Goal: Task Accomplishment & Management: Manage account settings

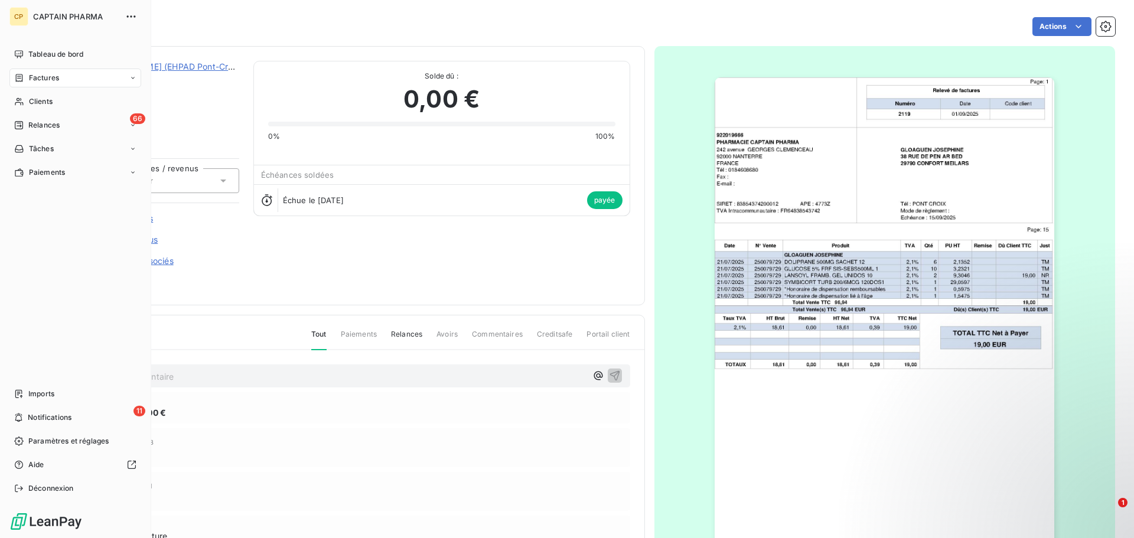
click at [38, 77] on span "Factures" at bounding box center [44, 78] width 30 height 11
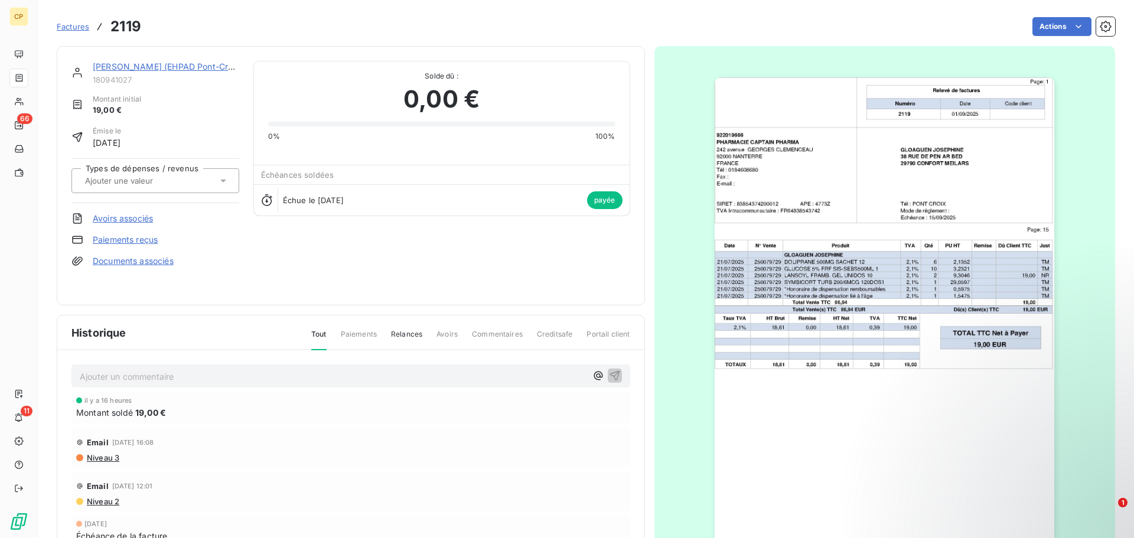
click at [71, 25] on span "Factures" at bounding box center [73, 26] width 32 height 9
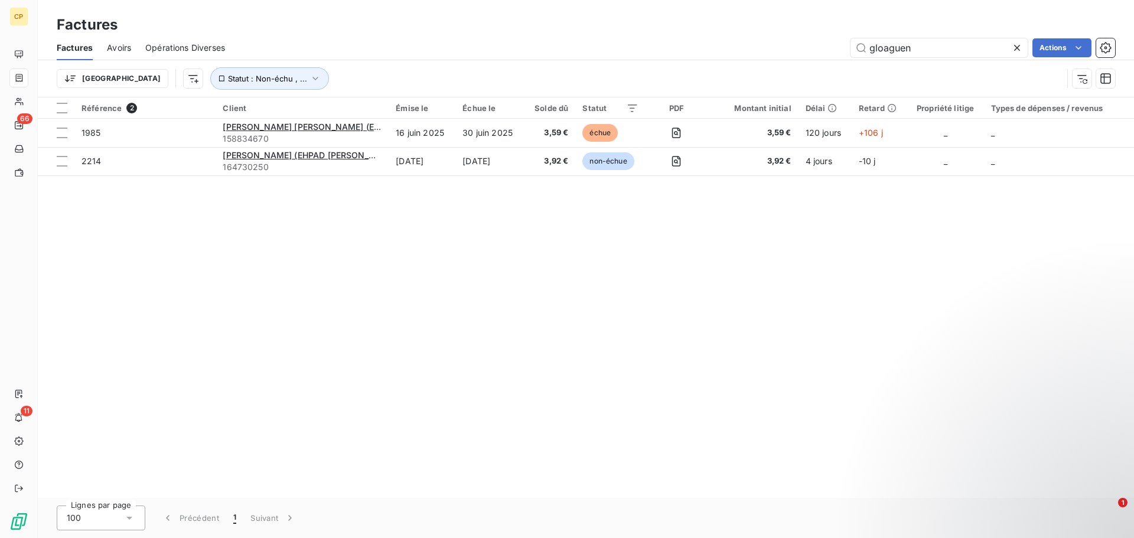
drag, startPoint x: 919, startPoint y: 48, endPoint x: 667, endPoint y: 70, distance: 253.0
click at [667, 70] on div "Factures Avoirs Opérations Diverses gloaguen Actions Trier Statut : Non-échu , …" at bounding box center [586, 65] width 1096 height 61
type input "lafontan"
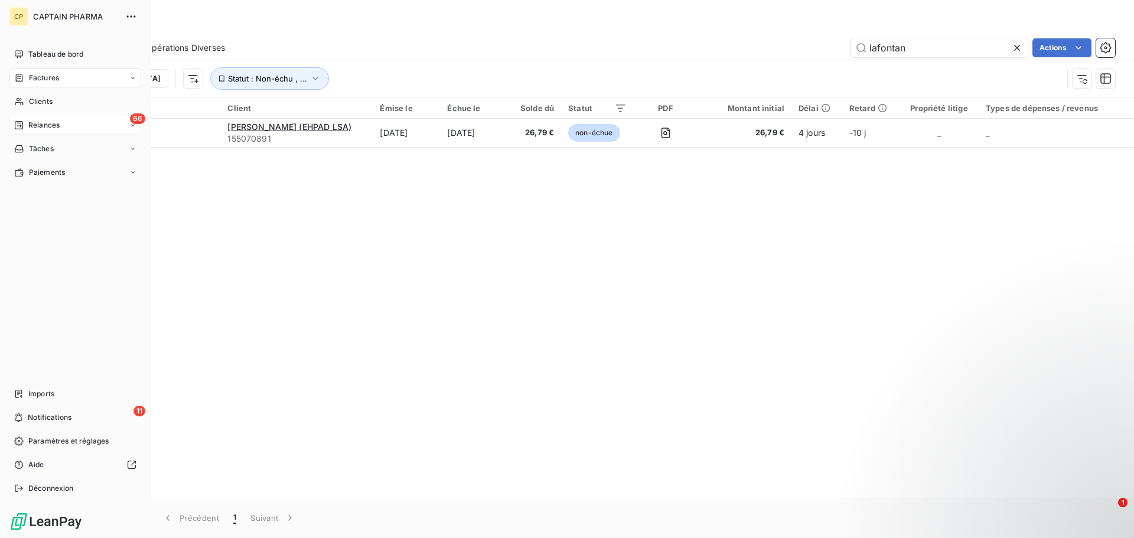
click at [42, 123] on span "Relances" at bounding box center [43, 125] width 31 height 11
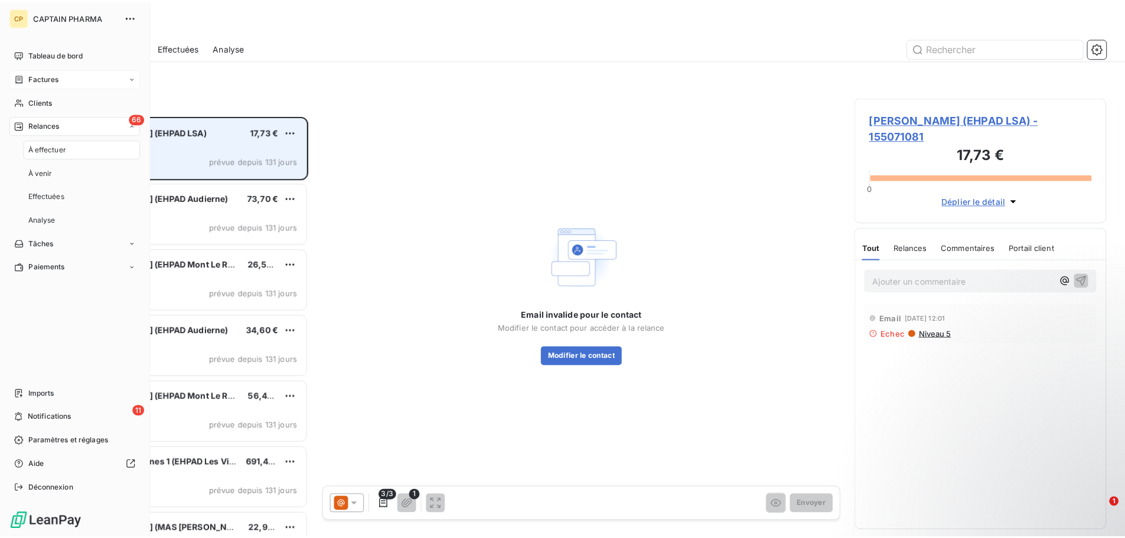
scroll to position [413, 245]
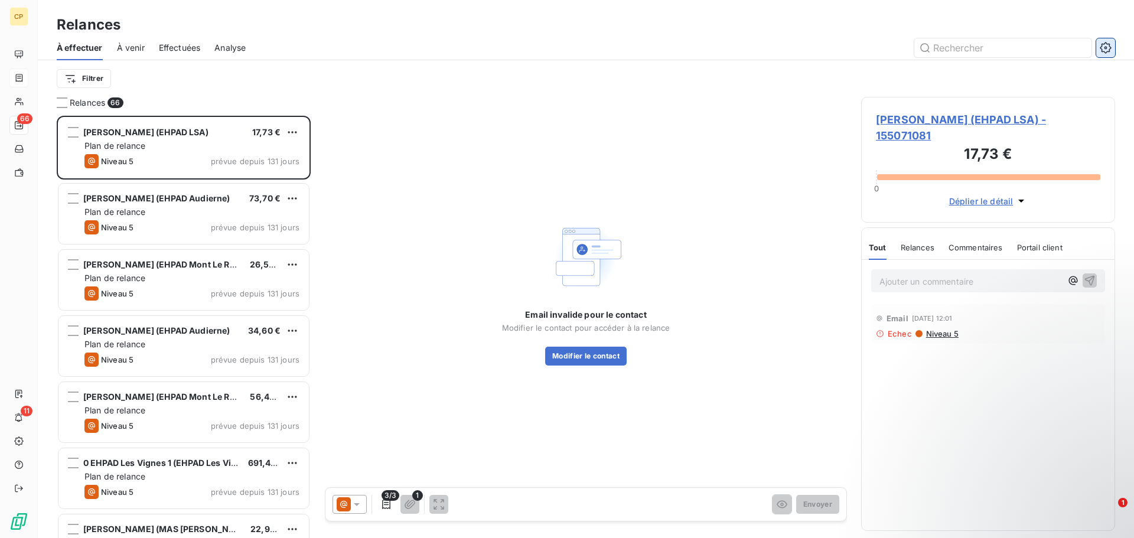
click at [1103, 47] on icon "button" at bounding box center [1105, 48] width 12 height 12
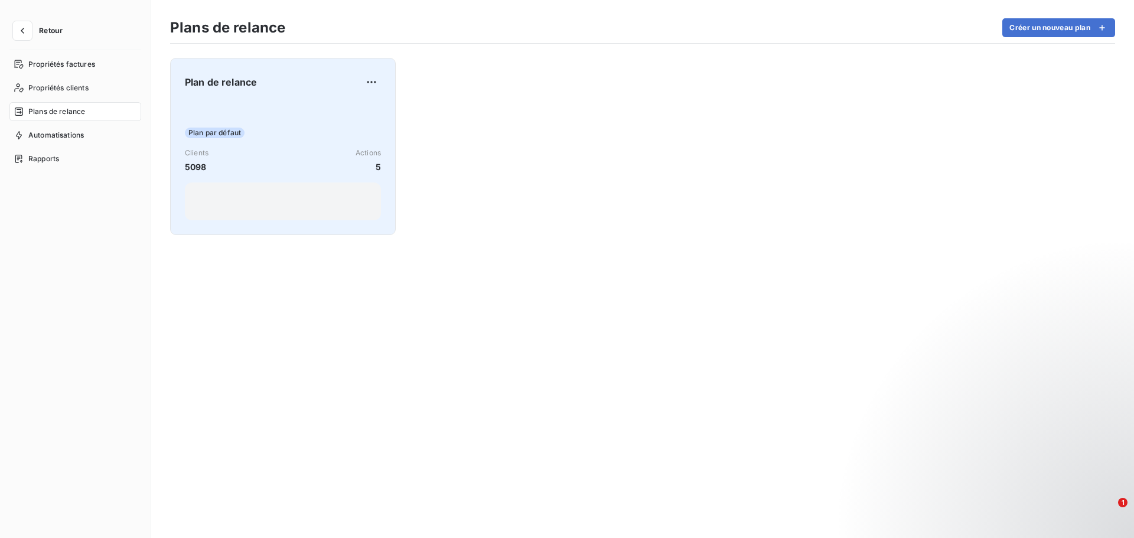
click at [296, 156] on div "Clients 5098 Actions 5" at bounding box center [283, 160] width 196 height 25
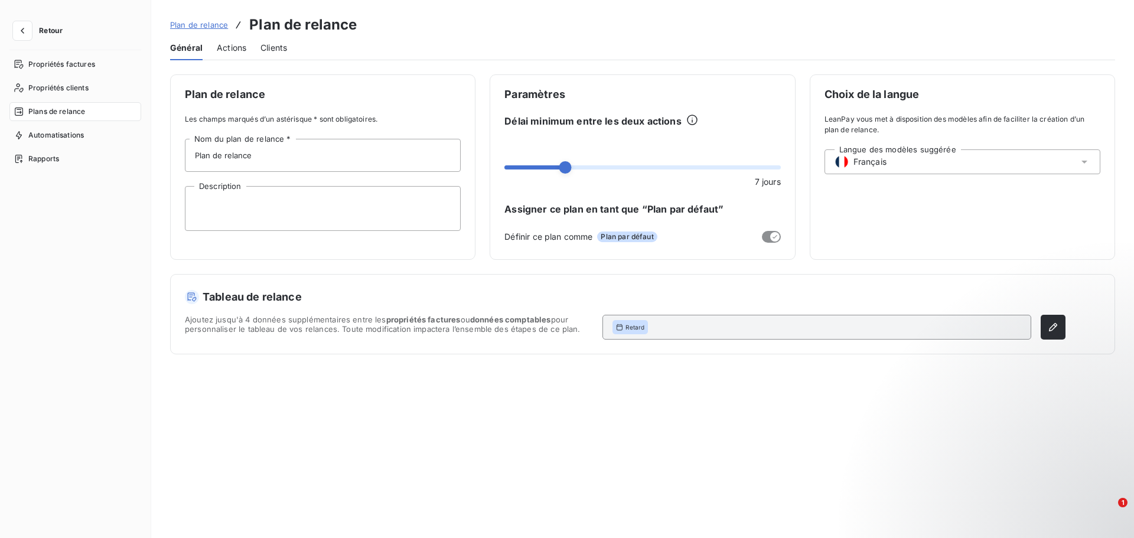
click at [239, 50] on span "Actions" at bounding box center [232, 48] width 30 height 12
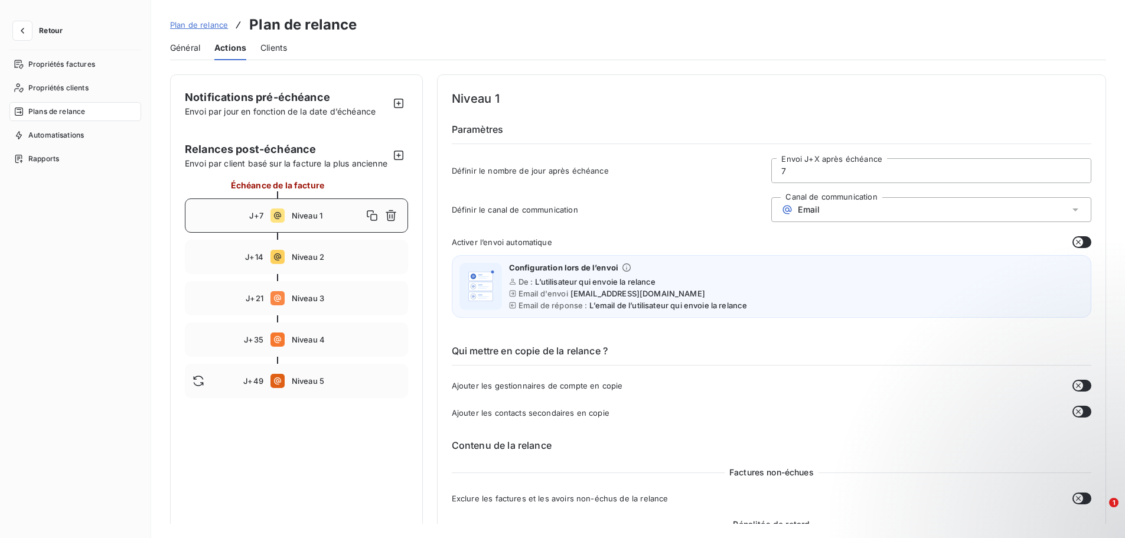
click at [328, 220] on span "Niveau 1" at bounding box center [327, 215] width 71 height 9
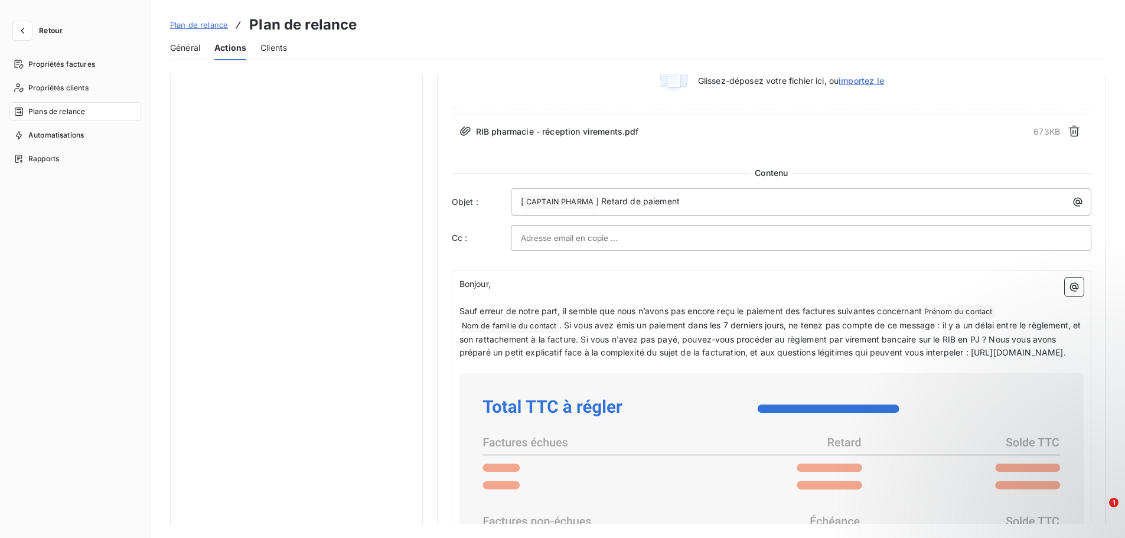
scroll to position [650, 0]
click at [606, 318] on span ". Si vous avez émis un paiement dans les 7 derniers jours, ne tenez pas compte …" at bounding box center [771, 337] width 624 height 38
click at [639, 316] on p "Sauf erreur de notre part, il semble que nous n’avons pas encore reçu le paieme…" at bounding box center [771, 331] width 624 height 56
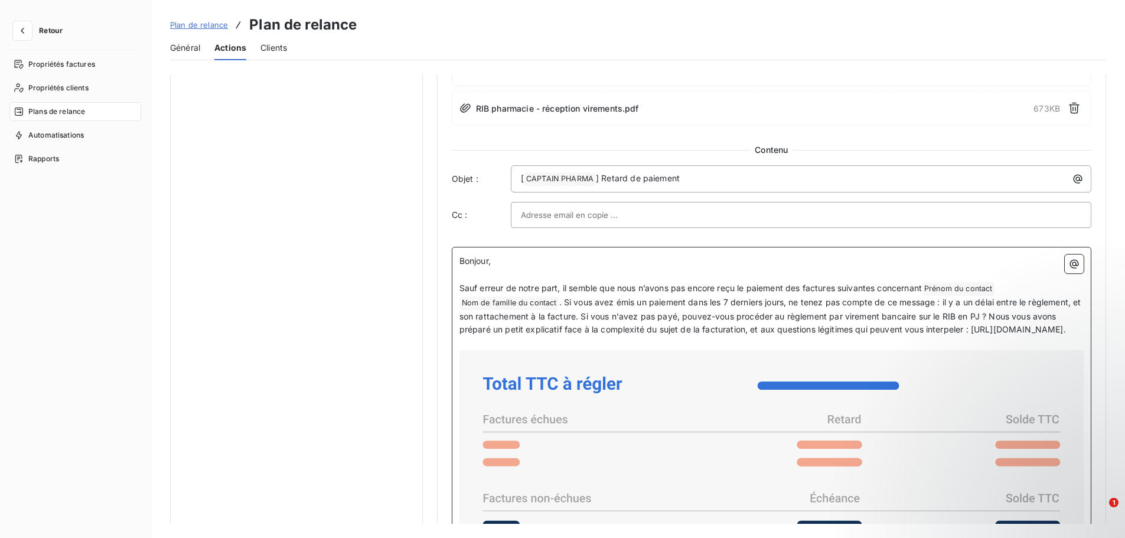
scroll to position [659, 0]
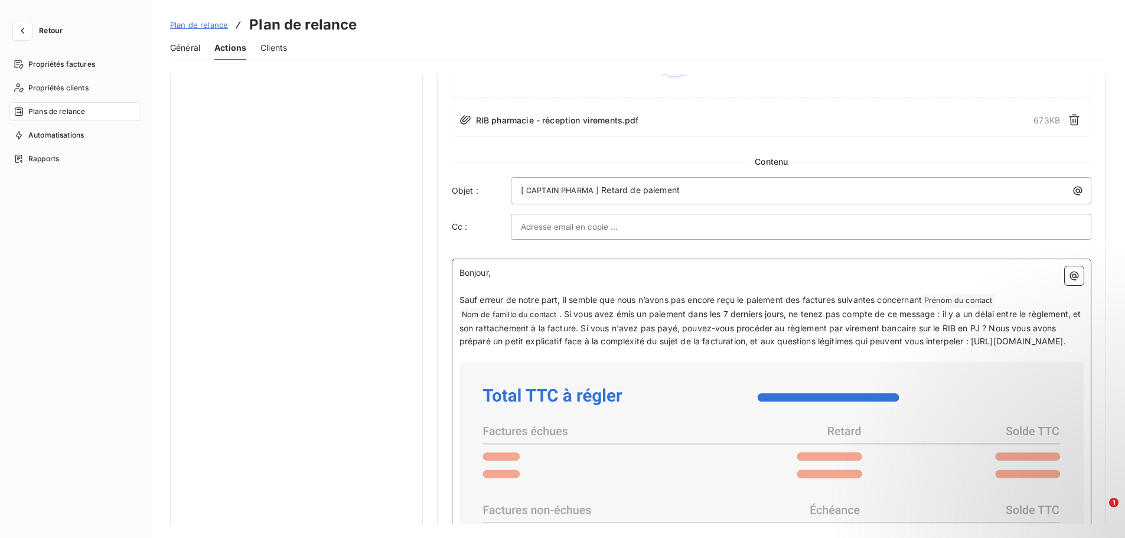
click at [572, 347] on span ". Si vous avez émis un paiement dans les 7 derniers jours, ne tenez pas compte …" at bounding box center [771, 328] width 624 height 38
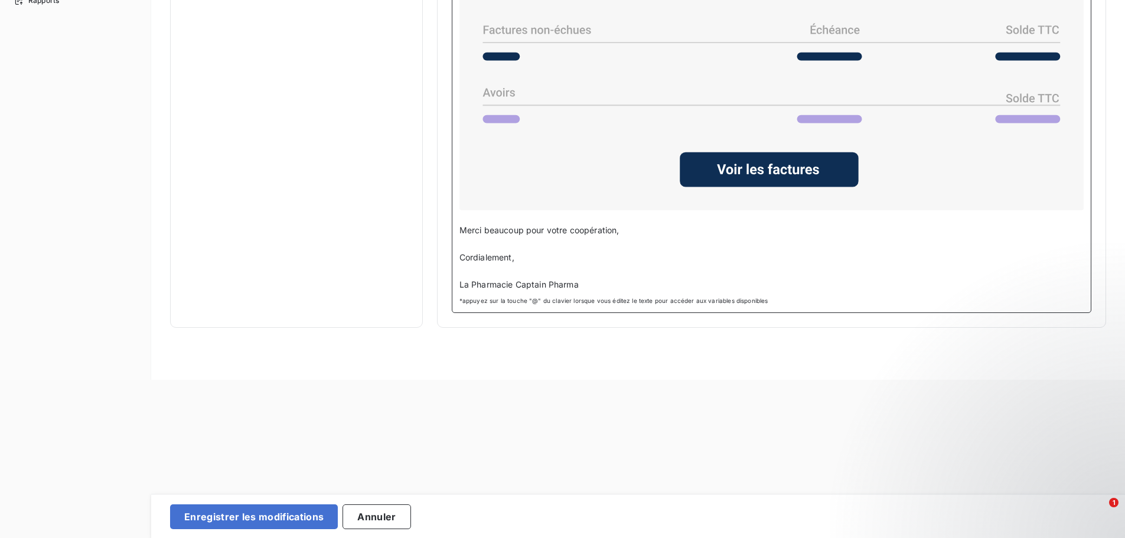
scroll to position [162, 0]
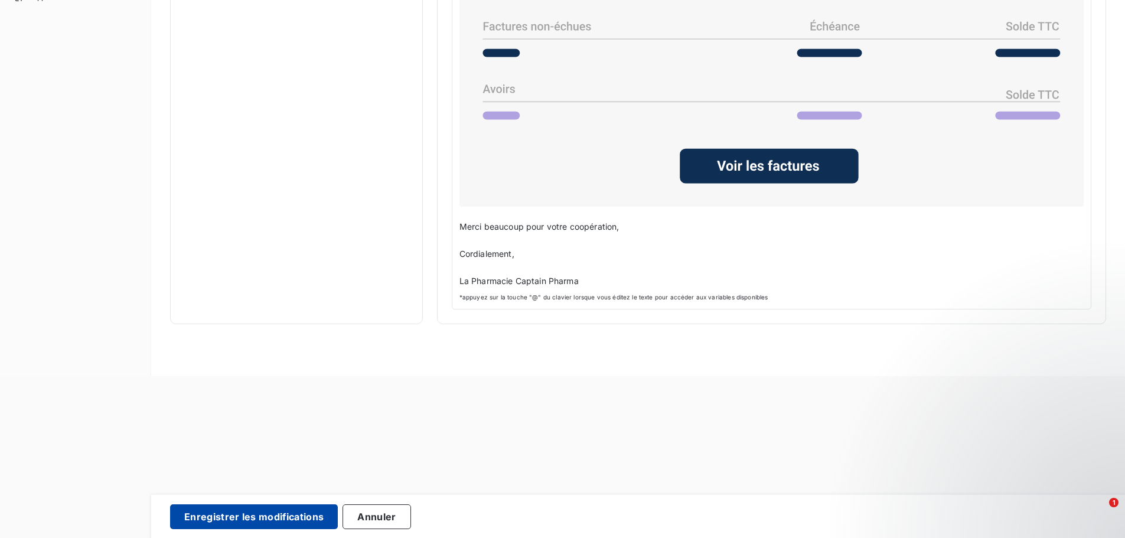
click at [299, 520] on button "Enregistrer les modifications" at bounding box center [254, 516] width 168 height 25
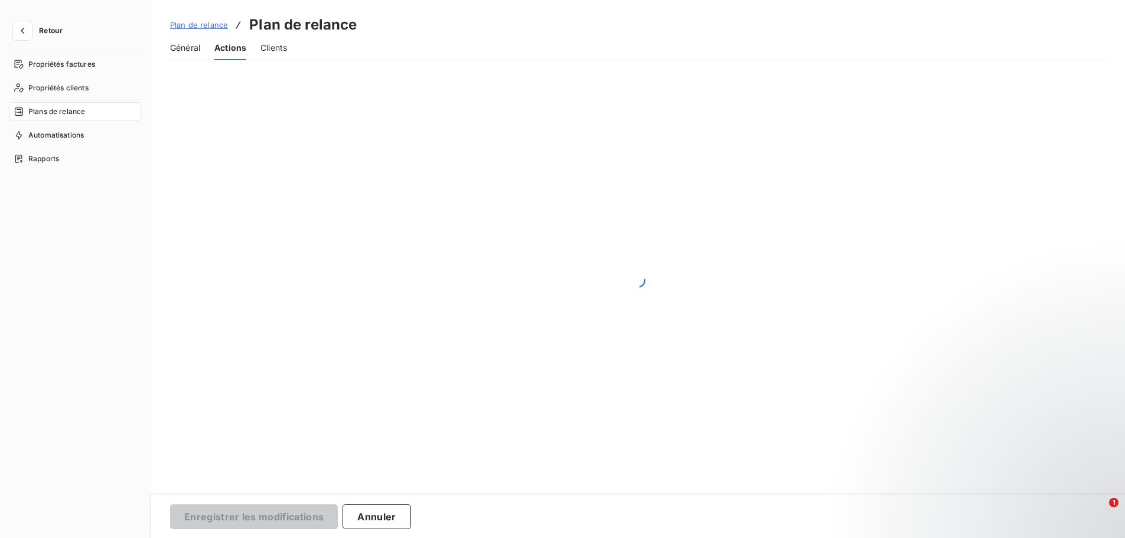
scroll to position [0, 0]
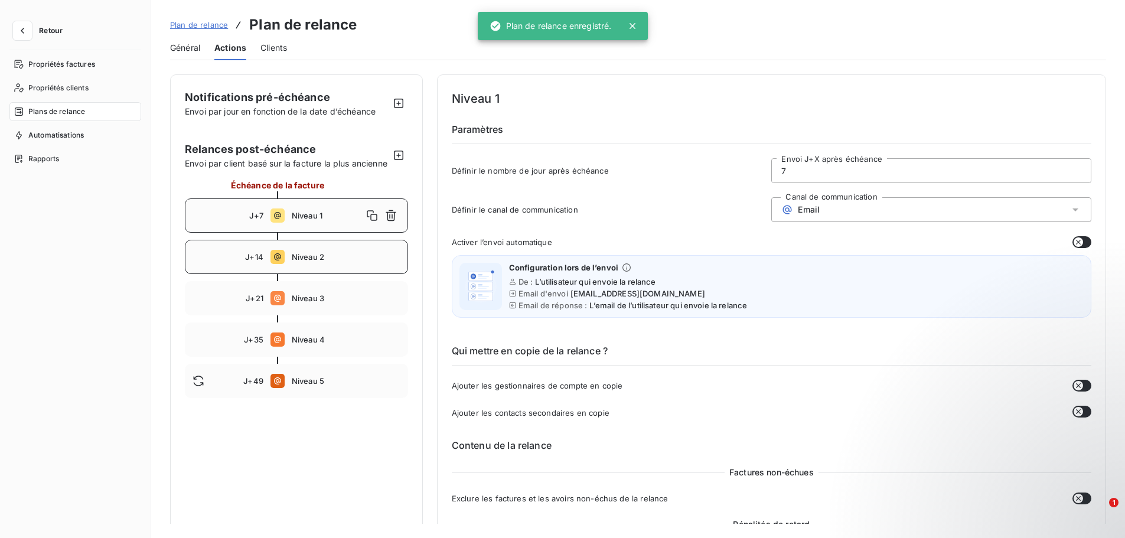
click at [318, 274] on div "J+14 Niveau 2" at bounding box center [296, 257] width 223 height 34
type input "14"
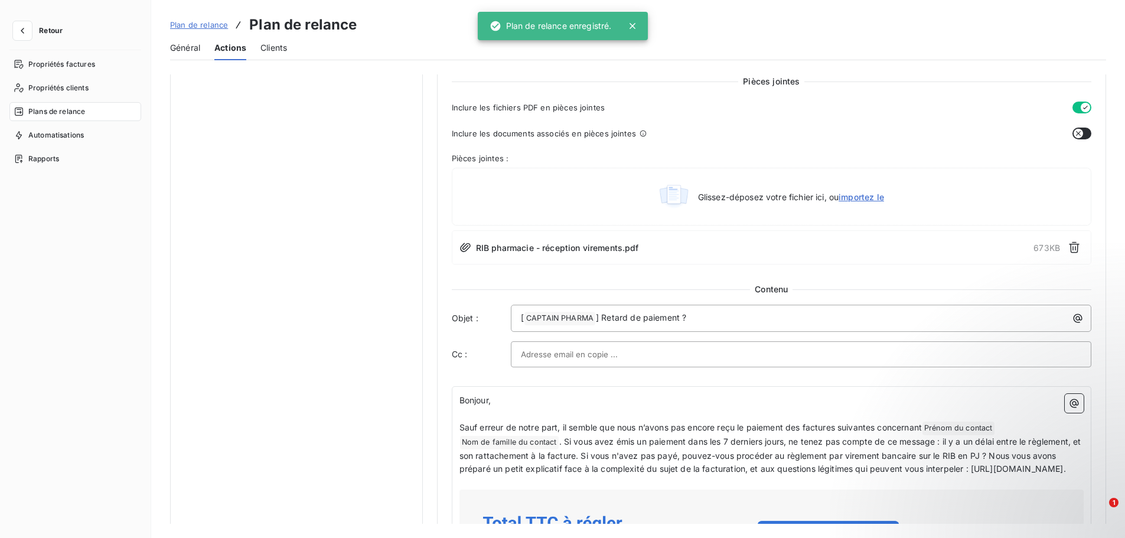
scroll to position [768, 0]
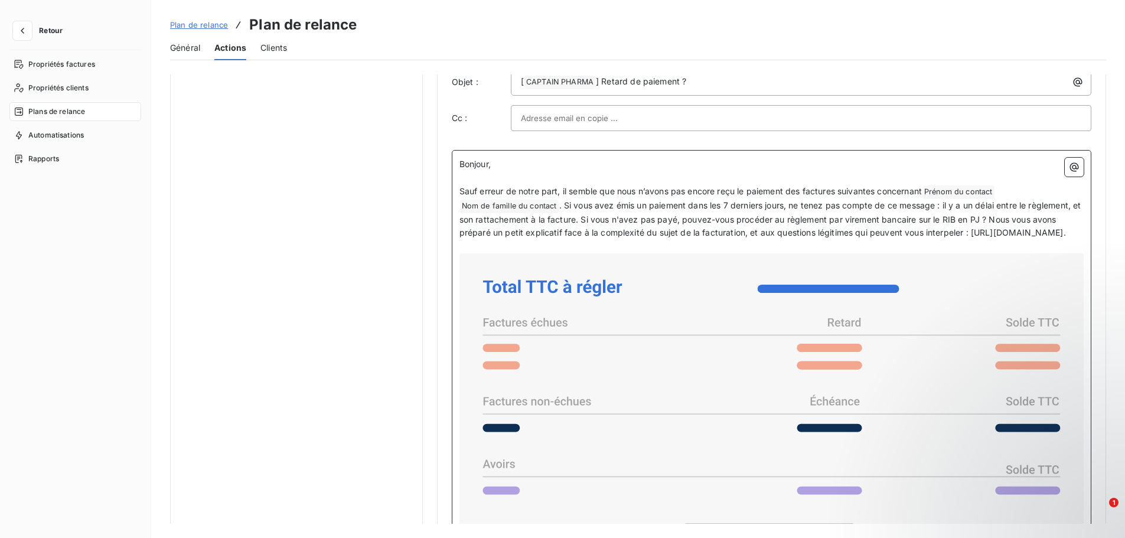
click at [572, 238] on span ". Si vous avez émis un paiement dans les 7 derniers jours, ne tenez pas compte …" at bounding box center [771, 219] width 624 height 38
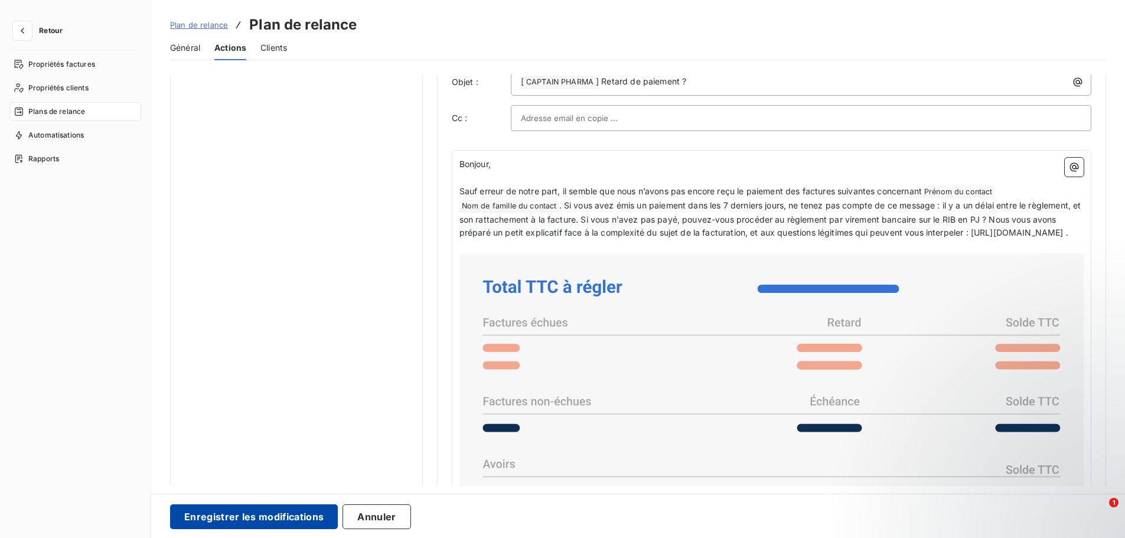
click at [250, 508] on button "Enregistrer les modifications" at bounding box center [254, 516] width 168 height 25
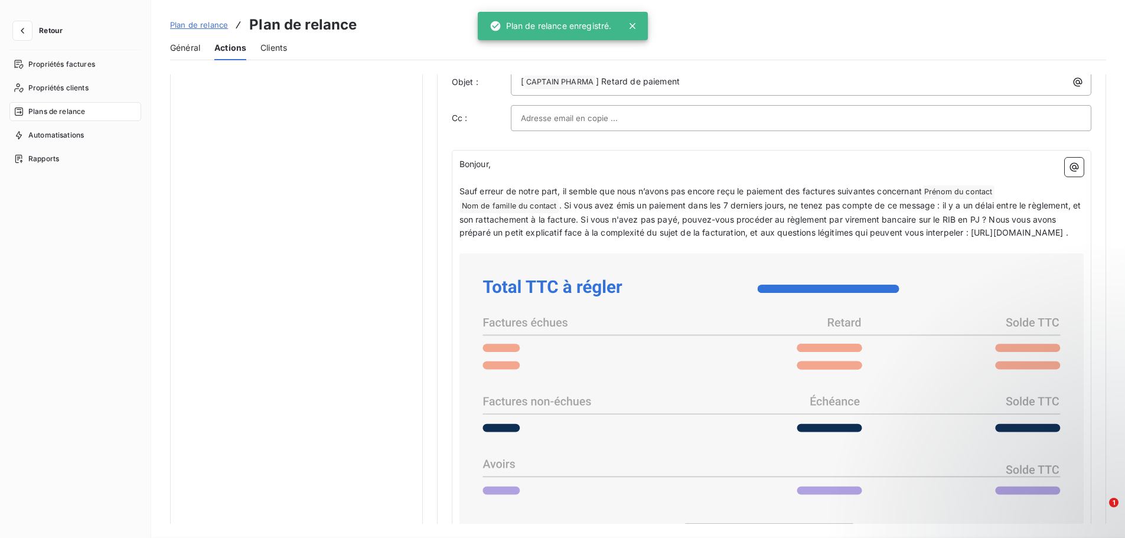
scroll to position [0, 0]
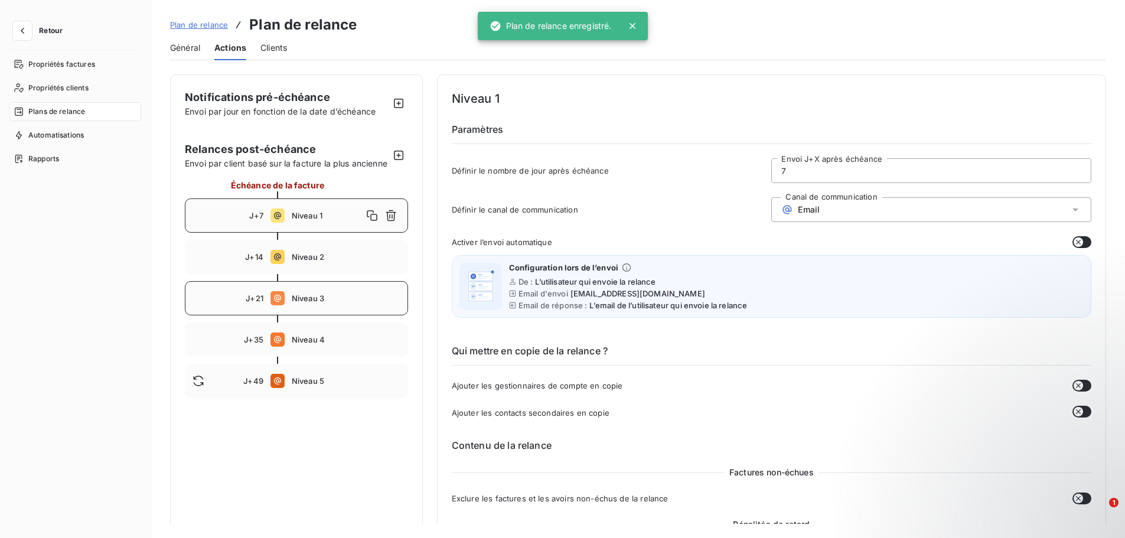
click at [319, 303] on span "Niveau 3" at bounding box center [346, 297] width 109 height 9
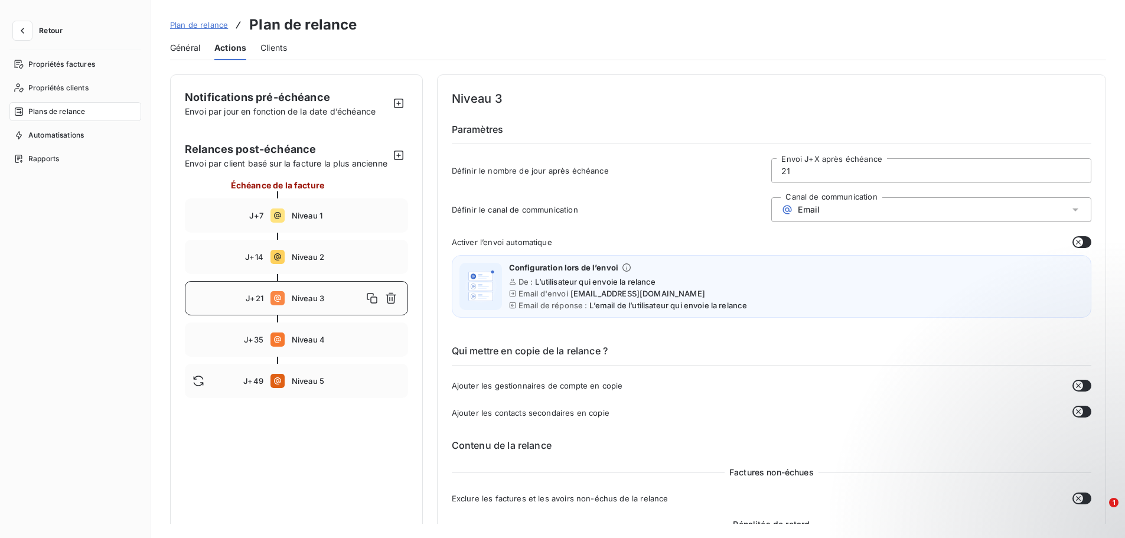
click at [300, 303] on span "Niveau 3" at bounding box center [327, 297] width 71 height 9
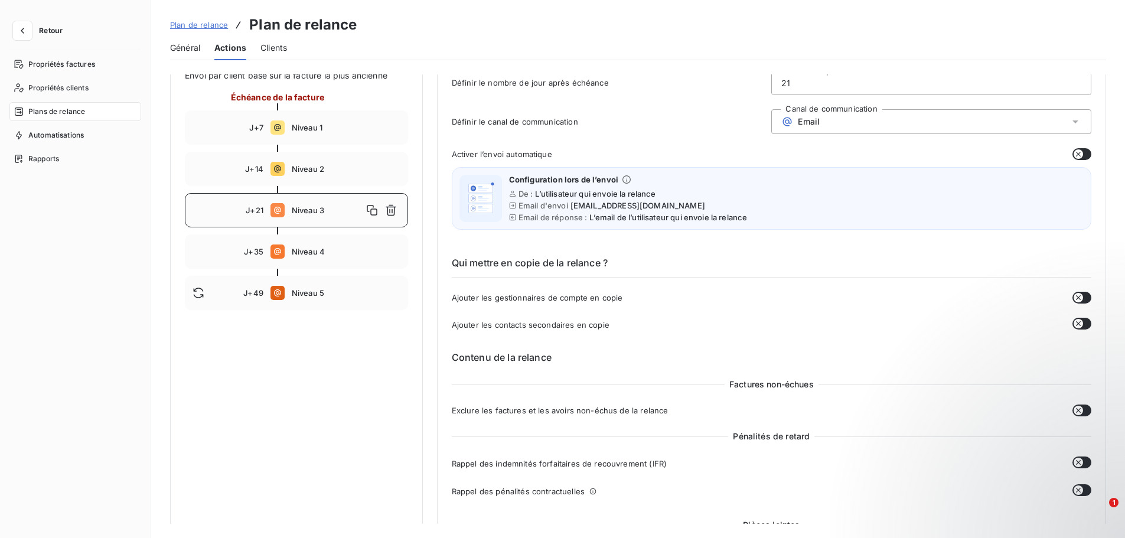
scroll to position [87, 0]
click at [325, 257] on div "J+35 Niveau 4" at bounding box center [296, 252] width 223 height 34
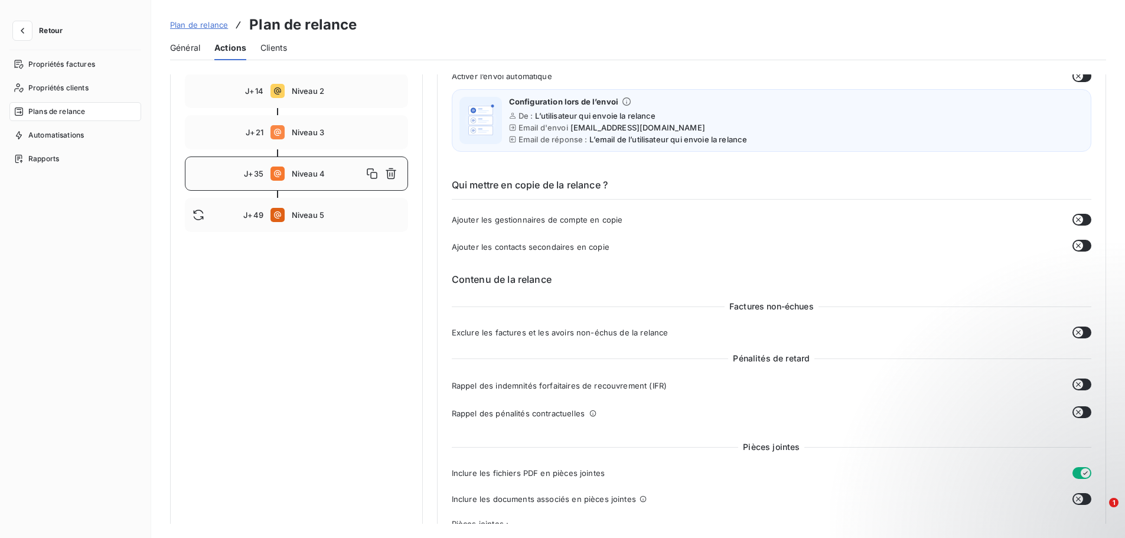
scroll to position [177, 0]
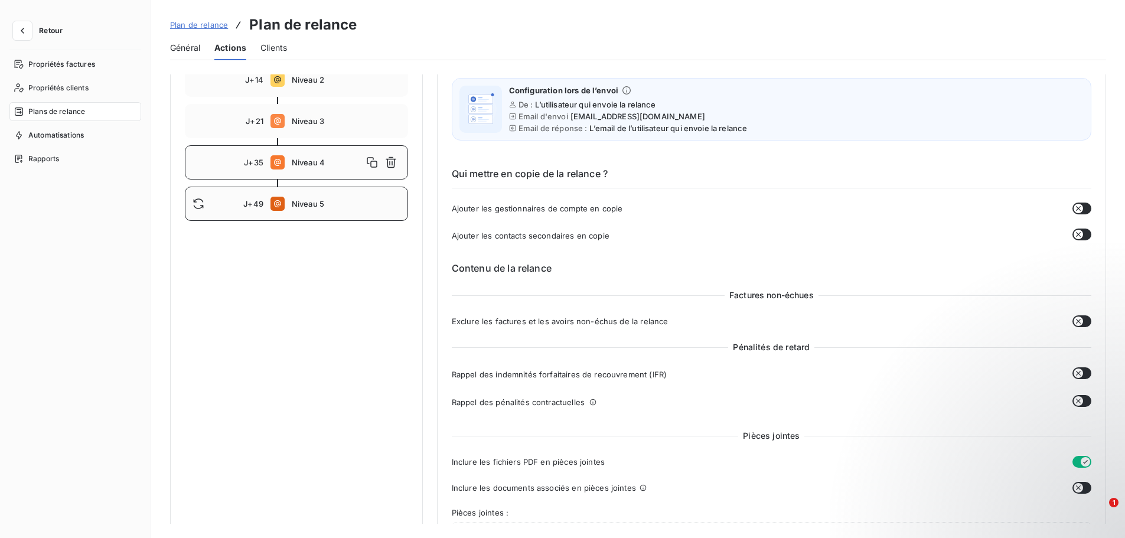
click at [303, 208] on span "Niveau 5" at bounding box center [346, 203] width 109 height 9
type input "49"
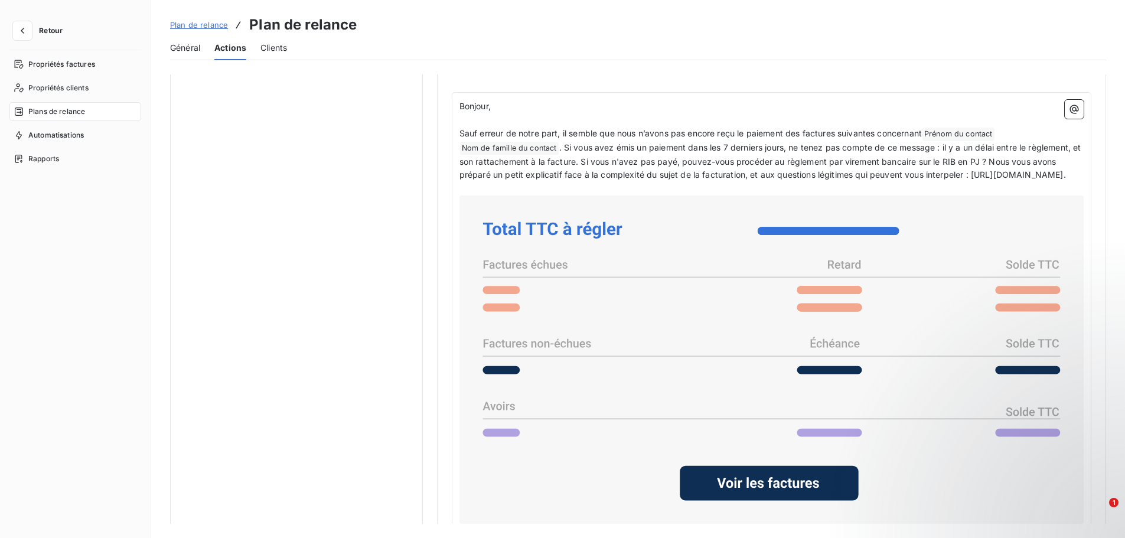
scroll to position [768, 0]
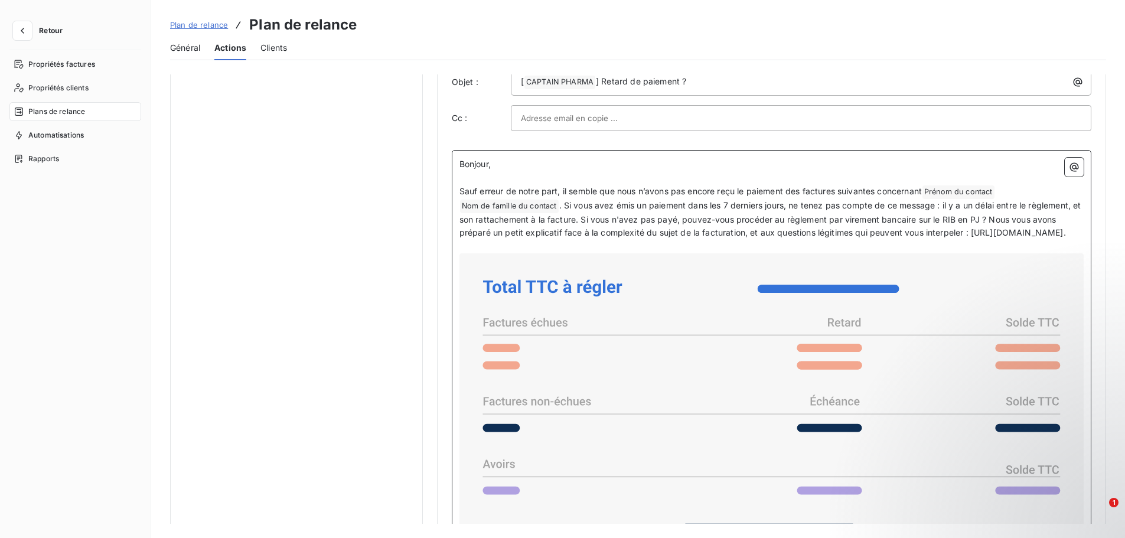
click at [572, 238] on span ". Si vous avez émis un paiement dans les 7 derniers jours, ne tenez pas compte …" at bounding box center [771, 219] width 624 height 38
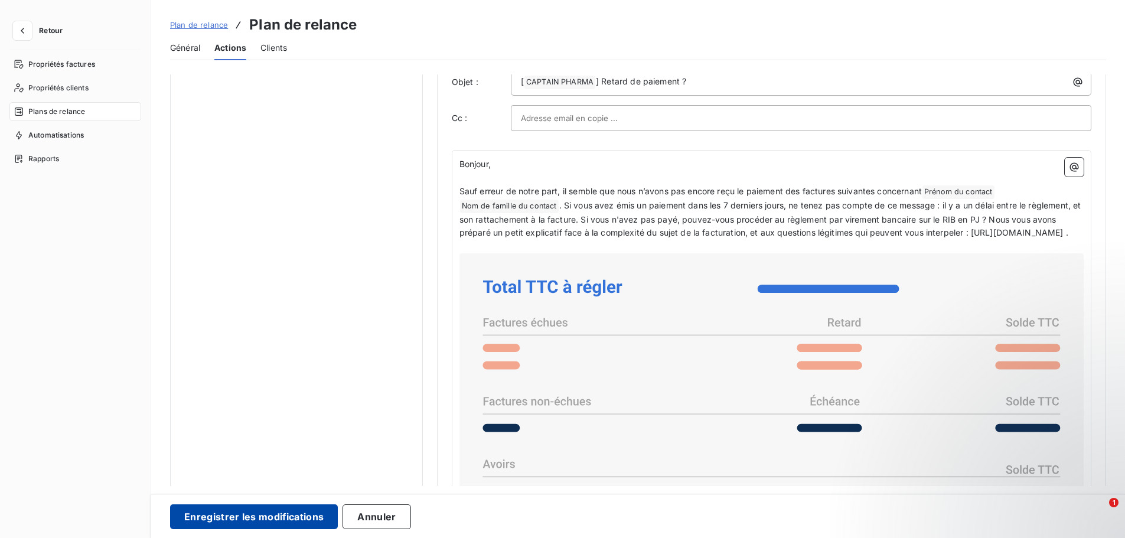
click at [270, 510] on button "Enregistrer les modifications" at bounding box center [254, 516] width 168 height 25
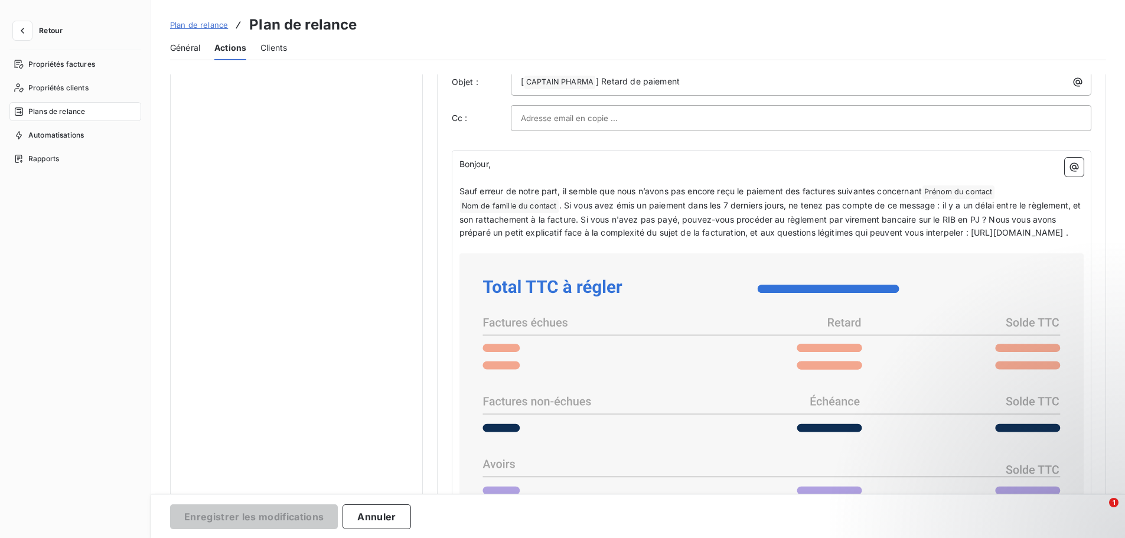
scroll to position [0, 0]
